Goal: Entertainment & Leisure: Consume media (video, audio)

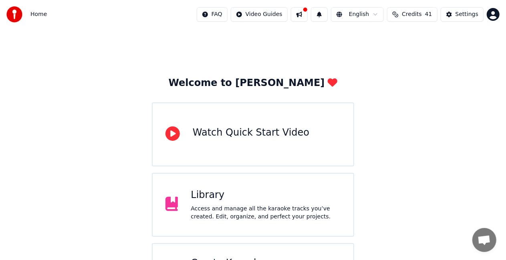
click at [241, 192] on div "Library" at bounding box center [266, 195] width 150 height 13
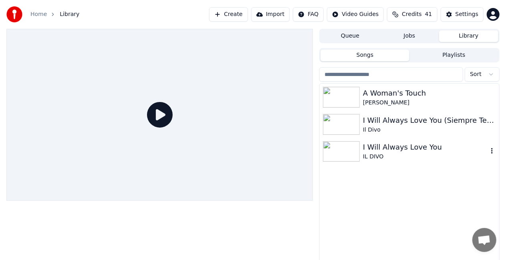
click at [335, 150] on img at bounding box center [341, 151] width 37 height 21
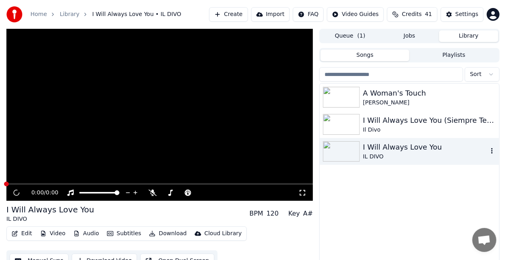
click at [335, 150] on img at bounding box center [341, 151] width 37 height 21
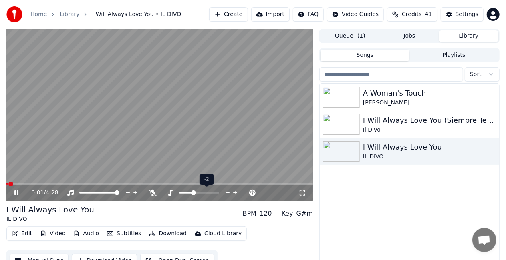
click at [192, 193] on span at bounding box center [185, 193] width 13 height 2
click at [190, 191] on div at bounding box center [206, 193] width 64 height 8
click at [189, 194] on div at bounding box center [206, 193] width 64 height 8
click at [188, 193] on span at bounding box center [190, 193] width 5 height 5
click at [168, 192] on span at bounding box center [181, 193] width 40 height 2
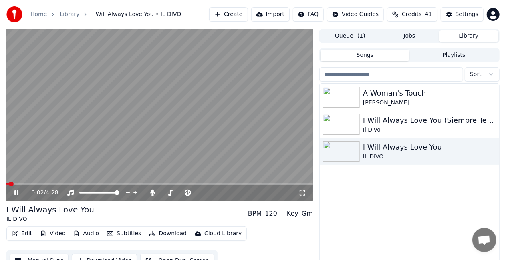
click at [9, 183] on span at bounding box center [7, 184] width 2 height 2
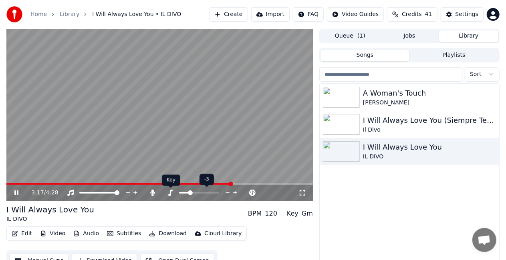
click at [170, 191] on icon at bounding box center [170, 193] width 8 height 6
click at [186, 192] on span at bounding box center [182, 193] width 7 height 2
click at [8, 185] on div "4:15 / 4:28" at bounding box center [159, 193] width 306 height 16
click at [8, 185] on div "4:17 / 4:28" at bounding box center [159, 193] width 306 height 16
click at [8, 186] on div "4:19 / 4:28" at bounding box center [159, 193] width 306 height 16
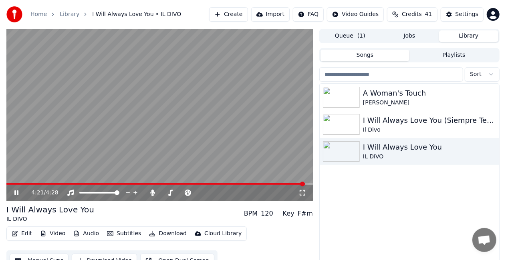
click at [10, 183] on video at bounding box center [159, 115] width 306 height 172
drag, startPoint x: 10, startPoint y: 183, endPoint x: 10, endPoint y: 191, distance: 8.8
click at [10, 183] on video at bounding box center [159, 115] width 306 height 172
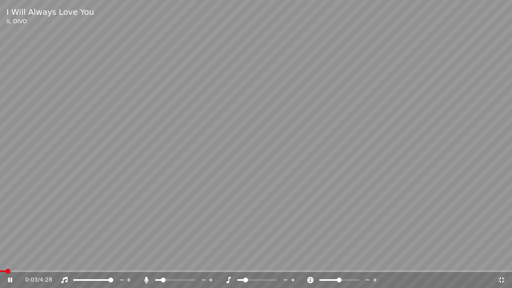
click at [6, 260] on span at bounding box center [3, 272] width 6 height 2
click at [2, 260] on video at bounding box center [256, 144] width 512 height 288
click at [2, 260] on span at bounding box center [1, 272] width 2 height 2
click at [5, 260] on span at bounding box center [3, 272] width 6 height 2
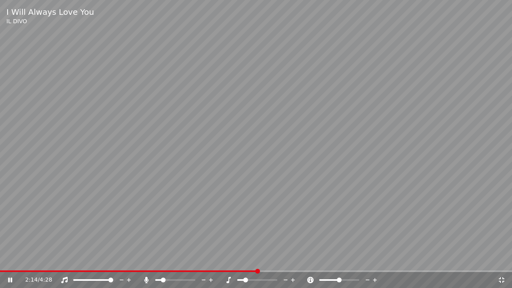
click at [8, 260] on icon at bounding box center [15, 280] width 19 height 6
click at [504, 260] on icon at bounding box center [502, 280] width 8 height 6
